Goal: Task Accomplishment & Management: Manage account settings

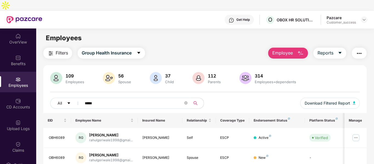
scroll to position [93, 0]
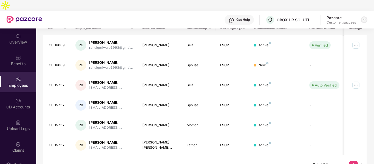
click at [362, 18] on img at bounding box center [364, 20] width 4 height 4
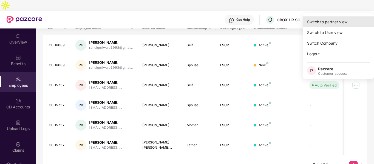
click at [334, 20] on div "Switch to partner view" at bounding box center [338, 21] width 71 height 11
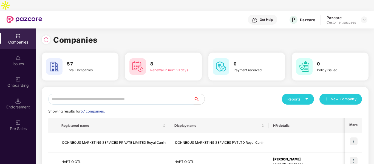
click at [119, 94] on input "text" at bounding box center [120, 99] width 145 height 11
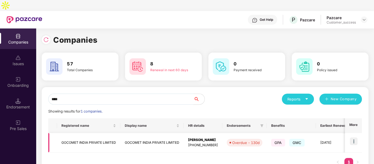
type input "****"
click at [356, 138] on img at bounding box center [354, 142] width 8 height 8
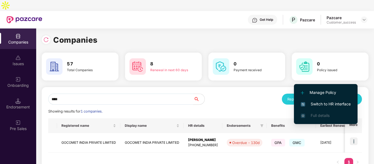
click at [313, 103] on span "Switch to HR interface" at bounding box center [326, 104] width 50 height 6
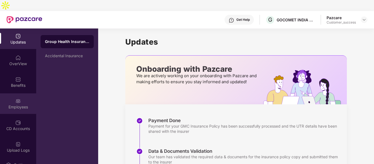
click at [15, 99] on img at bounding box center [17, 101] width 5 height 5
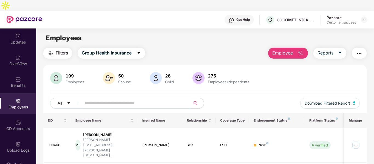
click at [105, 99] on input "text" at bounding box center [134, 103] width 99 height 8
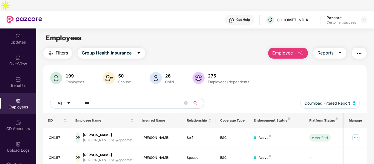
scroll to position [33, 0]
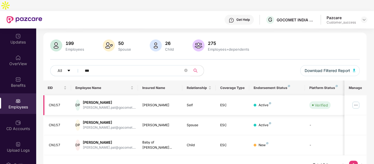
type input "***"
click at [357, 101] on img at bounding box center [356, 105] width 9 height 9
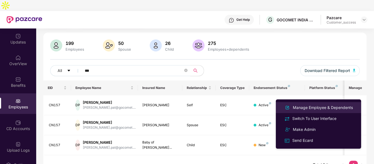
click at [309, 106] on div "Manage Employee & Dependents" at bounding box center [323, 108] width 62 height 6
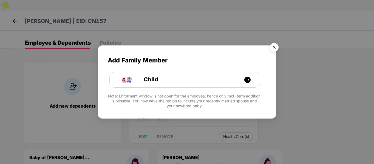
click at [276, 47] on img "Close" at bounding box center [274, 48] width 15 height 15
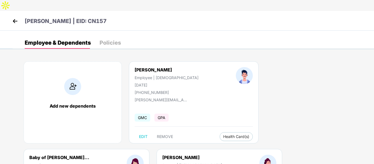
click at [15, 17] on img at bounding box center [15, 21] width 8 height 8
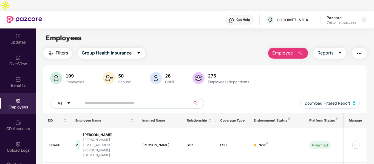
click at [112, 99] on input "text" at bounding box center [134, 103] width 99 height 8
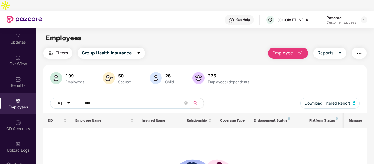
click at [151, 98] on span "****" at bounding box center [134, 103] width 113 height 11
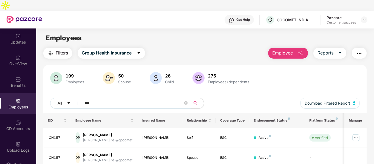
scroll to position [33, 0]
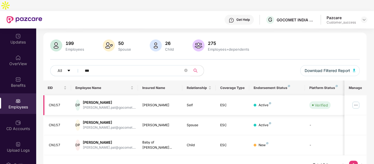
type input "***"
click at [360, 101] on img at bounding box center [356, 105] width 9 height 9
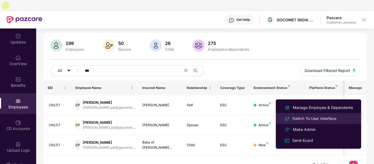
click at [303, 121] on div "Switch To User Interface" at bounding box center [314, 119] width 46 height 6
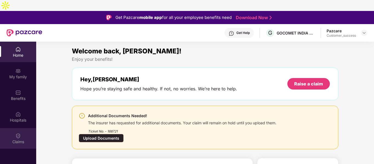
click at [15, 139] on div "Claims" at bounding box center [18, 141] width 36 height 5
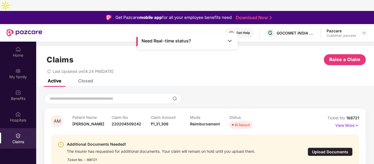
scroll to position [31, 0]
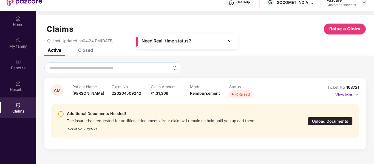
click at [329, 117] on div "Upload Documents" at bounding box center [330, 121] width 45 height 9
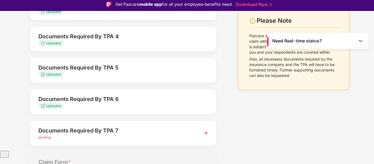
scroll to position [167, 0]
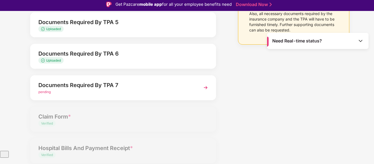
click at [146, 90] on div "pending" at bounding box center [115, 92] width 155 height 5
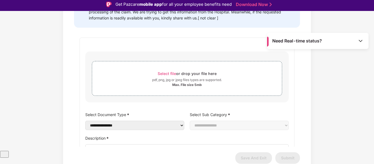
scroll to position [107, 0]
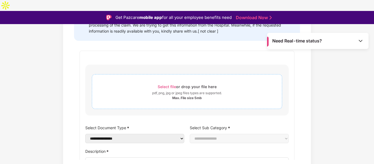
click at [172, 91] on div "pdf, png, jpg or jpeg files types are supported." at bounding box center [187, 93] width 70 height 5
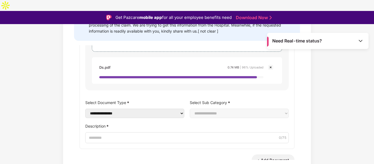
scroll to position [58, 0]
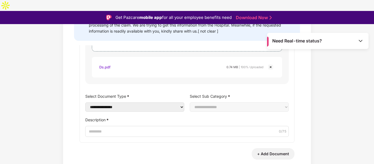
click at [138, 116] on label "Description *" at bounding box center [187, 120] width 204 height 8
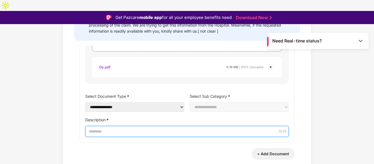
click at [138, 126] on input "Description *" at bounding box center [187, 131] width 204 height 11
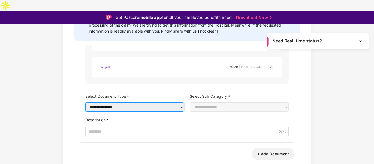
click at [126, 103] on select "**********" at bounding box center [134, 107] width 99 height 9
select select "**********"
click at [85, 103] on select "**********" at bounding box center [134, 107] width 99 height 9
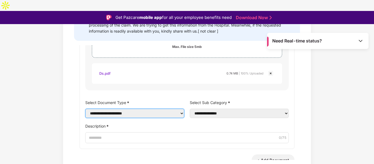
scroll to position [64, 0]
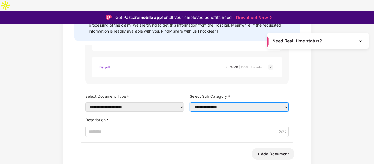
click at [217, 103] on select "**********" at bounding box center [239, 107] width 99 height 9
select select "******"
click at [190, 103] on select "**********" at bounding box center [239, 107] width 99 height 9
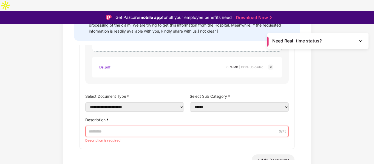
click at [136, 126] on input "Description *" at bounding box center [187, 131] width 204 height 11
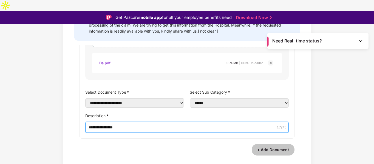
scroll to position [77, 0]
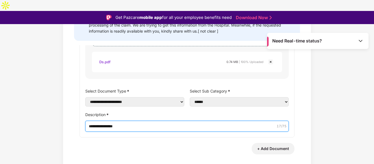
type input "**********"
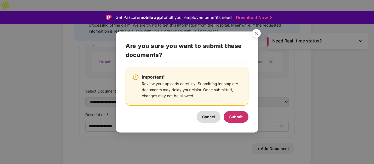
click at [237, 113] on button "Submit" at bounding box center [236, 117] width 25 height 12
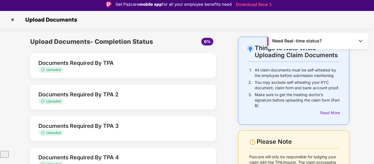
click at [15, 15] on img at bounding box center [12, 19] width 9 height 9
click at [7, 11] on div "Upload Documents" at bounding box center [187, 20] width 374 height 18
click at [13, 15] on img at bounding box center [12, 19] width 9 height 9
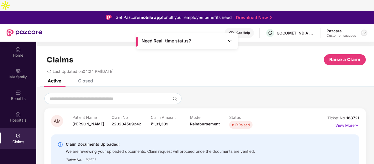
click at [364, 31] on img at bounding box center [364, 33] width 4 height 4
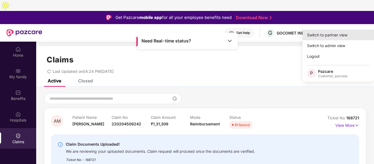
click at [328, 38] on div "Switch to partner view" at bounding box center [338, 35] width 71 height 11
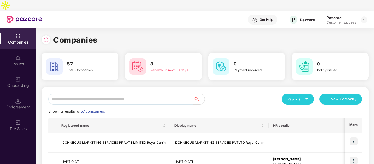
click at [125, 94] on input "text" at bounding box center [120, 99] width 145 height 11
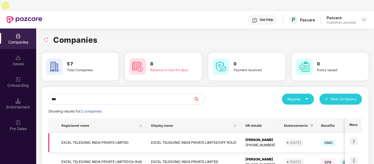
scroll to position [27, 0]
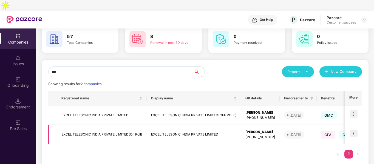
type input "***"
click at [113, 125] on td "EXCEL TELESONIC INDIA PRIVATE LIMITED(On Roll)" at bounding box center [102, 134] width 90 height 19
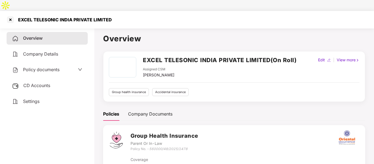
click at [44, 67] on span "Policy documents" at bounding box center [41, 69] width 36 height 5
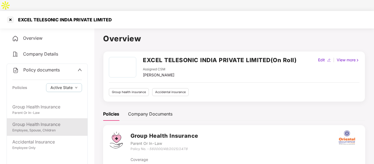
click at [43, 128] on div "Employee, Spouse, Children" at bounding box center [47, 130] width 70 height 5
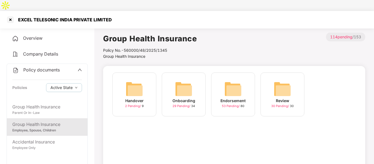
click at [190, 85] on img at bounding box center [184, 89] width 18 height 18
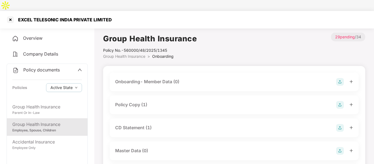
click at [147, 102] on div "Policy Copy (1)" at bounding box center [131, 105] width 32 height 7
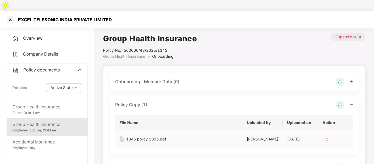
click at [134, 136] on div "1345 policy 2025.pdf" at bounding box center [146, 139] width 40 height 6
click at [9, 15] on div at bounding box center [10, 19] width 9 height 9
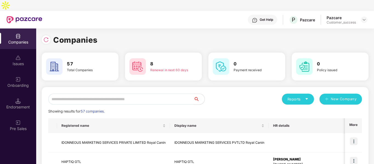
click at [136, 94] on input "text" at bounding box center [120, 99] width 145 height 11
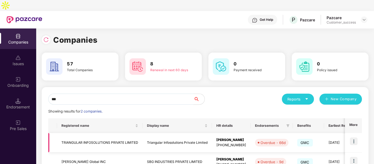
type input "***"
click at [356, 138] on img at bounding box center [354, 142] width 8 height 8
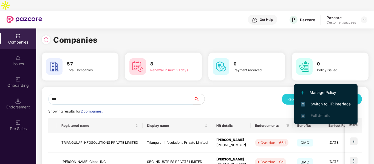
click at [310, 103] on span "Switch to HR interface" at bounding box center [326, 104] width 50 height 6
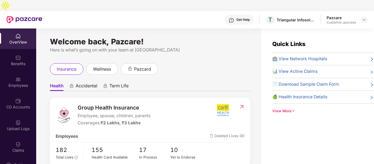
click at [21, 72] on div "Employees" at bounding box center [18, 82] width 36 height 21
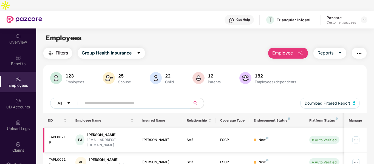
click at [356, 136] on img at bounding box center [356, 140] width 9 height 9
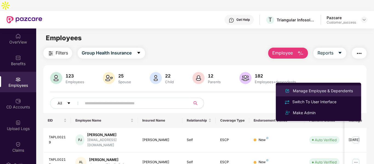
click at [319, 93] on div "Manage Employee & Dependents" at bounding box center [323, 91] width 62 height 6
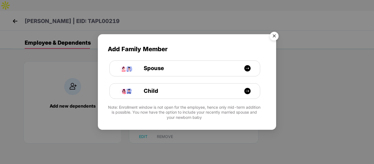
click at [273, 36] on img "Close" at bounding box center [274, 36] width 15 height 15
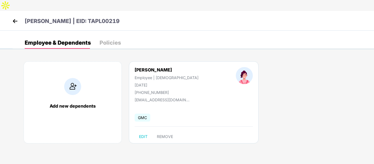
click at [16, 17] on img at bounding box center [15, 21] width 8 height 8
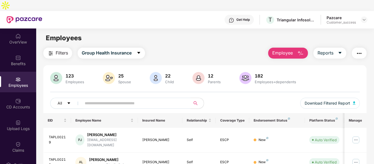
click at [106, 99] on input "text" at bounding box center [134, 103] width 99 height 8
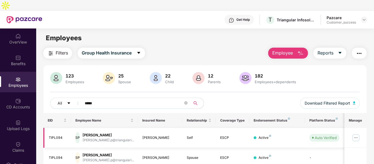
scroll to position [33, 0]
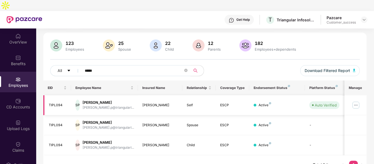
type input "*****"
click at [358, 101] on img at bounding box center [356, 105] width 9 height 9
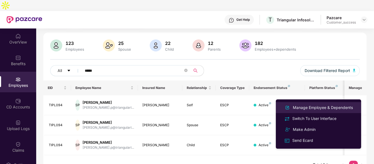
click at [325, 106] on div "Manage Employee & Dependents" at bounding box center [323, 108] width 62 height 6
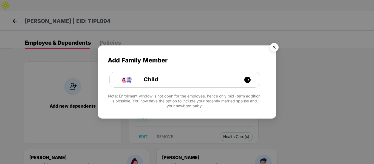
click at [276, 48] on img "Close" at bounding box center [274, 48] width 15 height 15
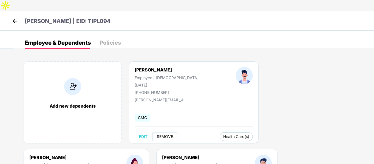
click at [165, 135] on span "REMOVE" at bounding box center [165, 137] width 16 height 4
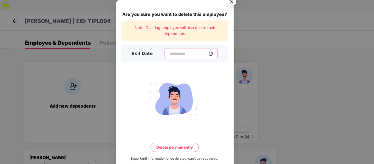
click at [169, 52] on input at bounding box center [189, 54] width 40 height 6
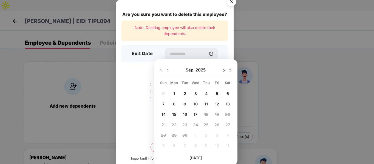
click at [144, 72] on div "Are you sure you want to delete this employee? Note: Deleting employee will als…" at bounding box center [175, 87] width 118 height 175
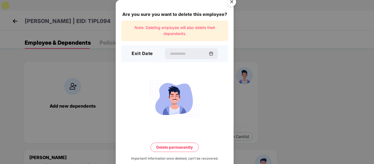
click at [232, 4] on img "Close" at bounding box center [231, 2] width 15 height 15
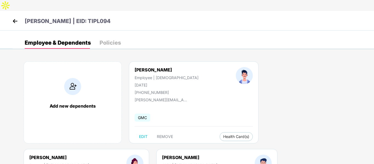
click at [13, 17] on img at bounding box center [15, 21] width 8 height 8
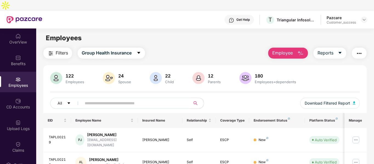
click at [300, 50] on img "button" at bounding box center [300, 53] width 7 height 7
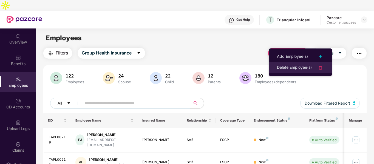
click at [292, 69] on div "Delete Employee(s)" at bounding box center [294, 67] width 35 height 7
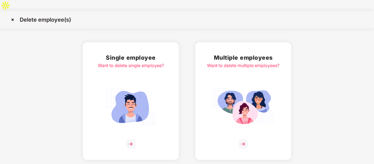
click at [250, 86] on img at bounding box center [243, 107] width 61 height 43
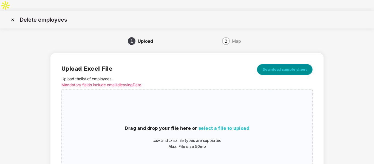
click at [271, 67] on span "Download sample sheet" at bounding box center [285, 69] width 44 height 5
click at [11, 15] on img at bounding box center [12, 19] width 9 height 9
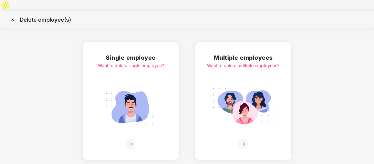
click at [13, 15] on img at bounding box center [12, 19] width 9 height 9
